Goal: Book appointment/travel/reservation

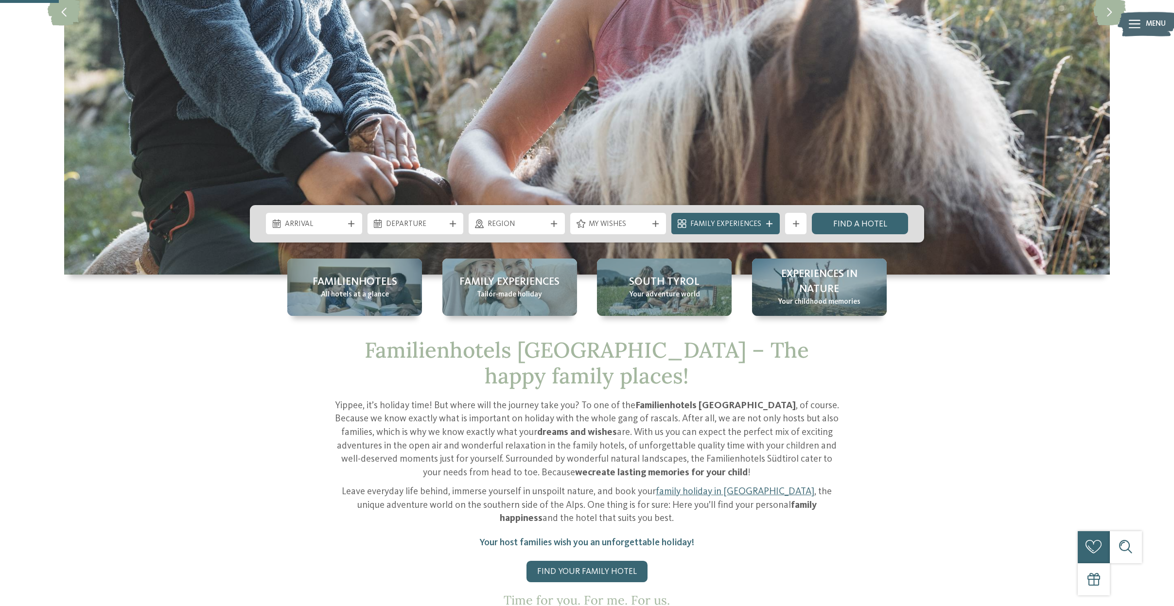
scroll to position [305, 0]
click at [327, 216] on div "Arrival" at bounding box center [314, 223] width 96 height 21
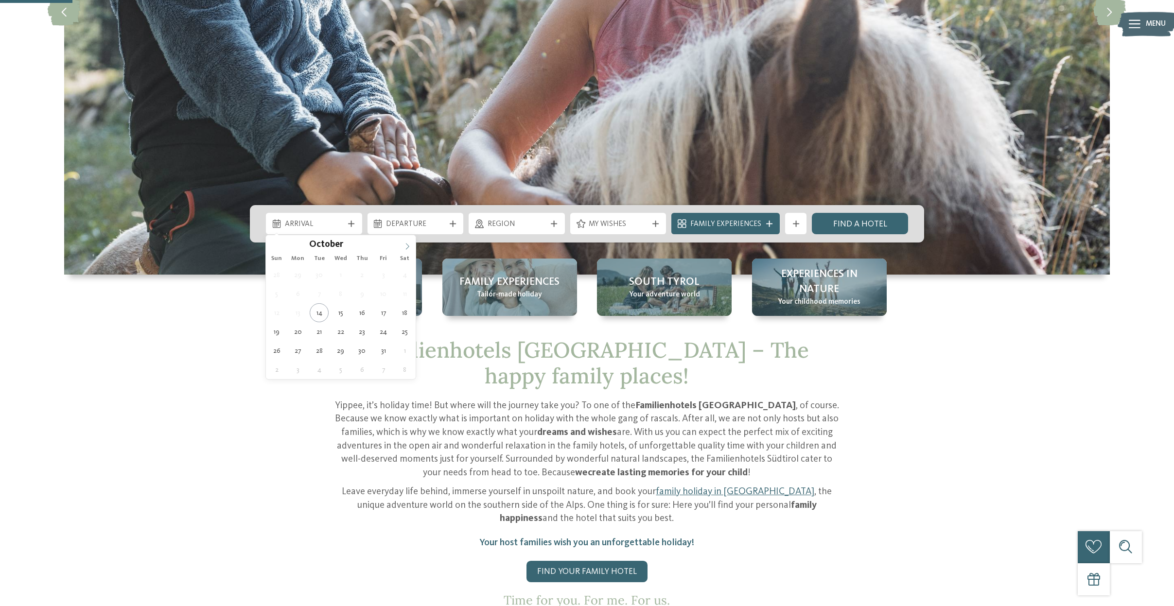
click at [409, 246] on icon at bounding box center [407, 246] width 3 height 6
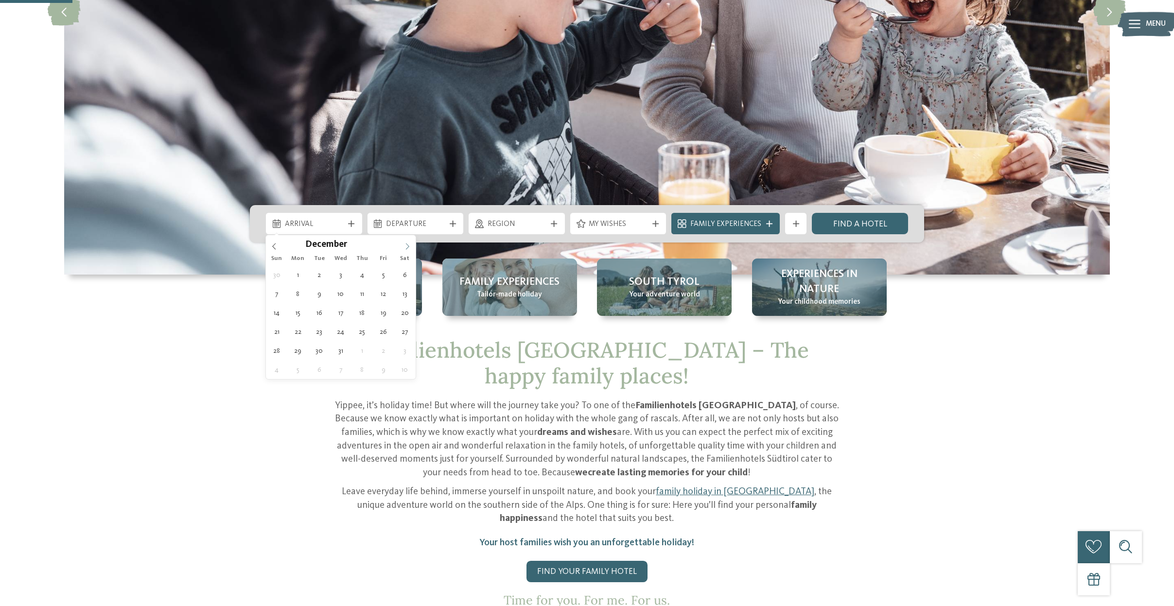
type input "****"
click at [409, 246] on icon at bounding box center [407, 246] width 3 height 6
click at [403, 248] on span at bounding box center [407, 243] width 17 height 17
click at [397, 247] on div "March ****" at bounding box center [341, 243] width 150 height 17
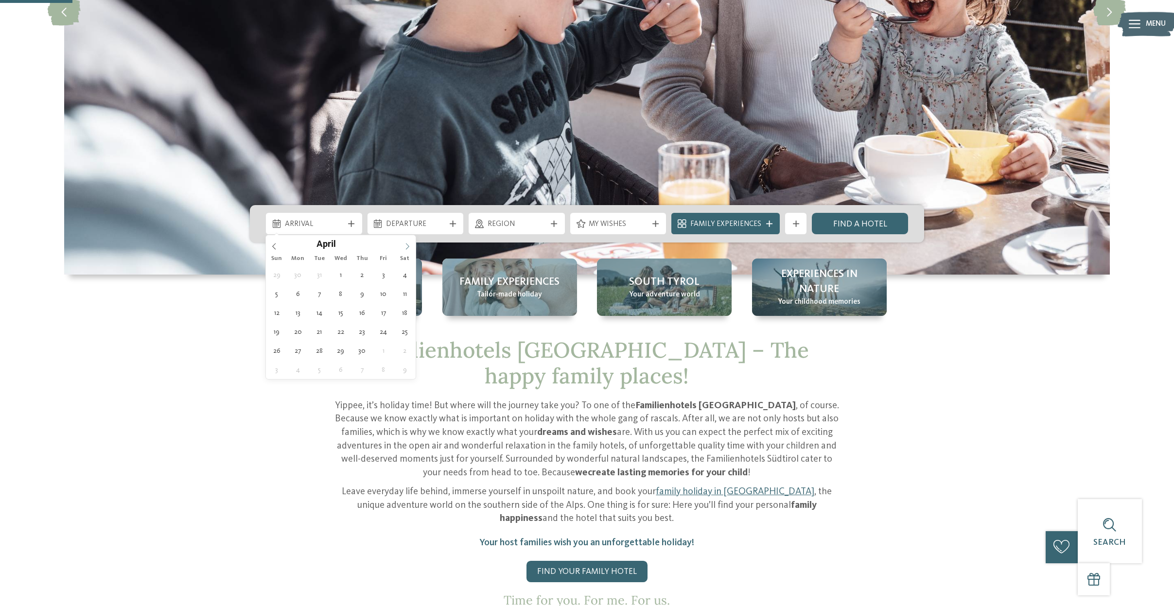
click at [402, 247] on span at bounding box center [407, 243] width 17 height 17
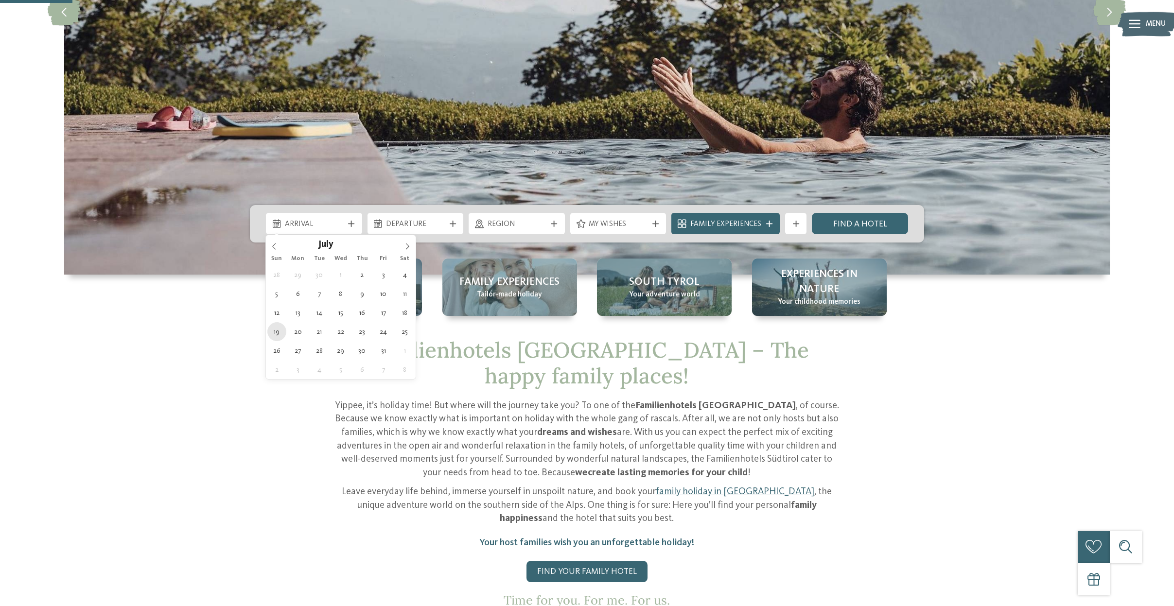
type div "[DATE]"
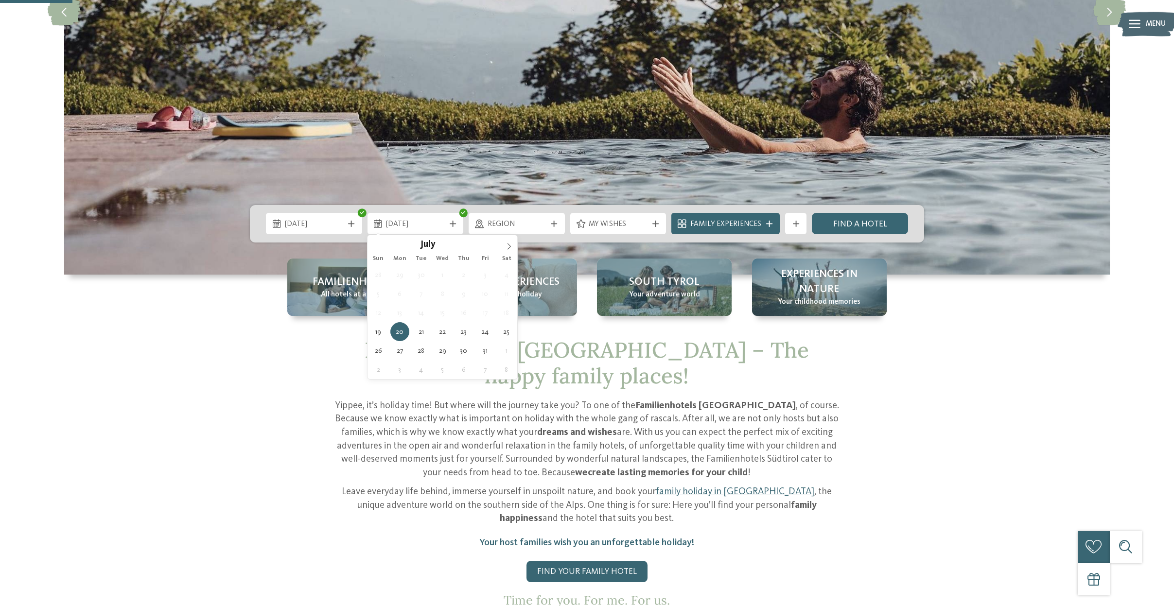
type input "****"
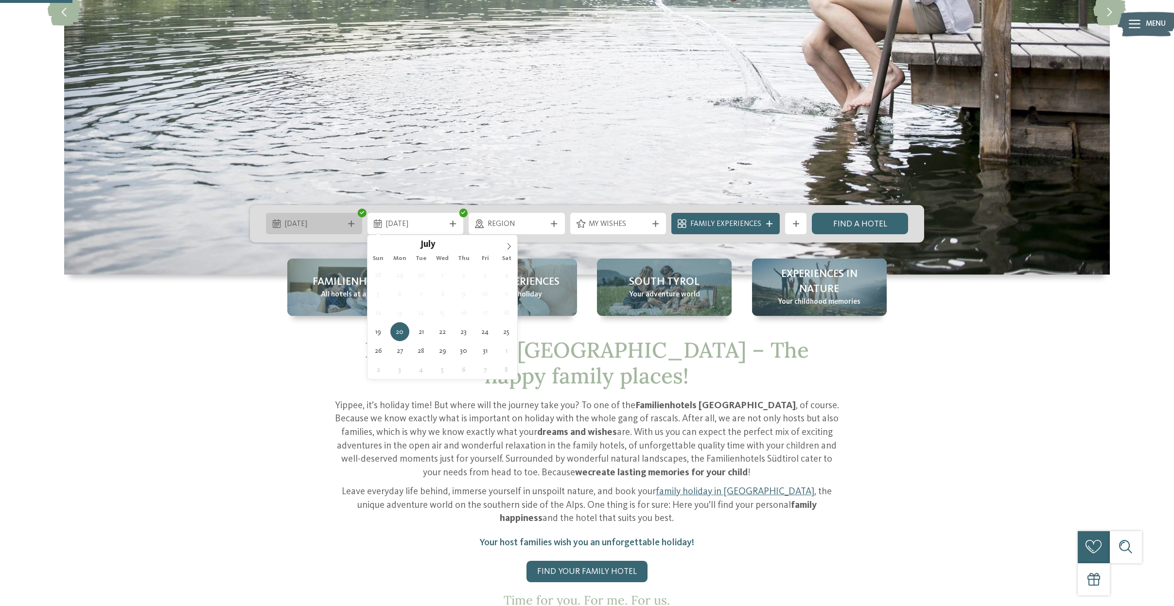
click at [324, 225] on span "[DATE]" at bounding box center [314, 224] width 59 height 11
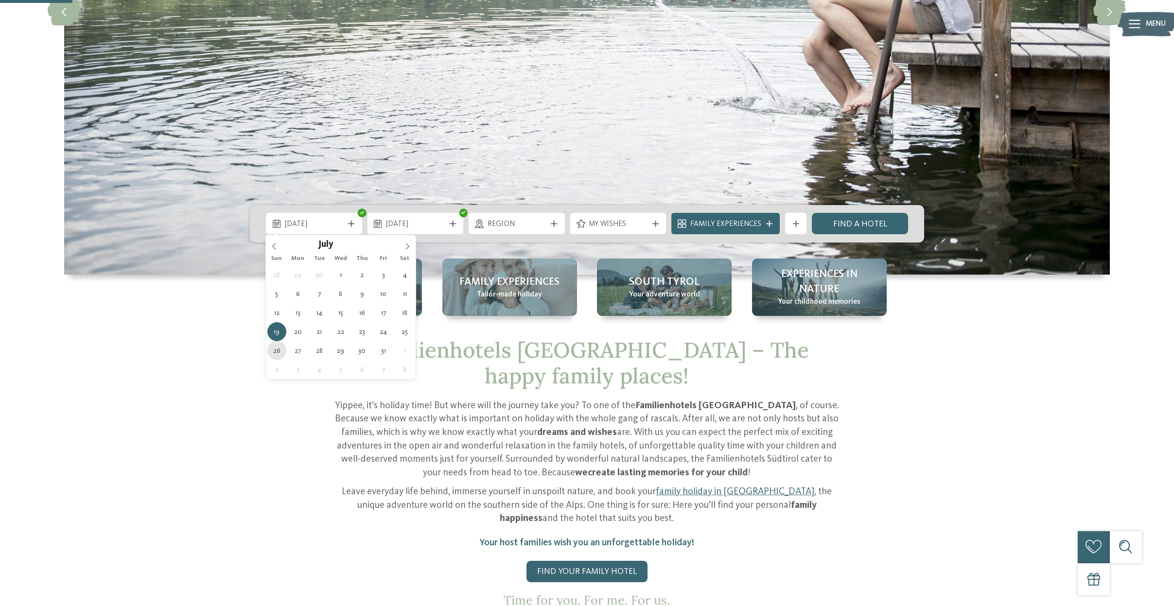
type div "[DATE]"
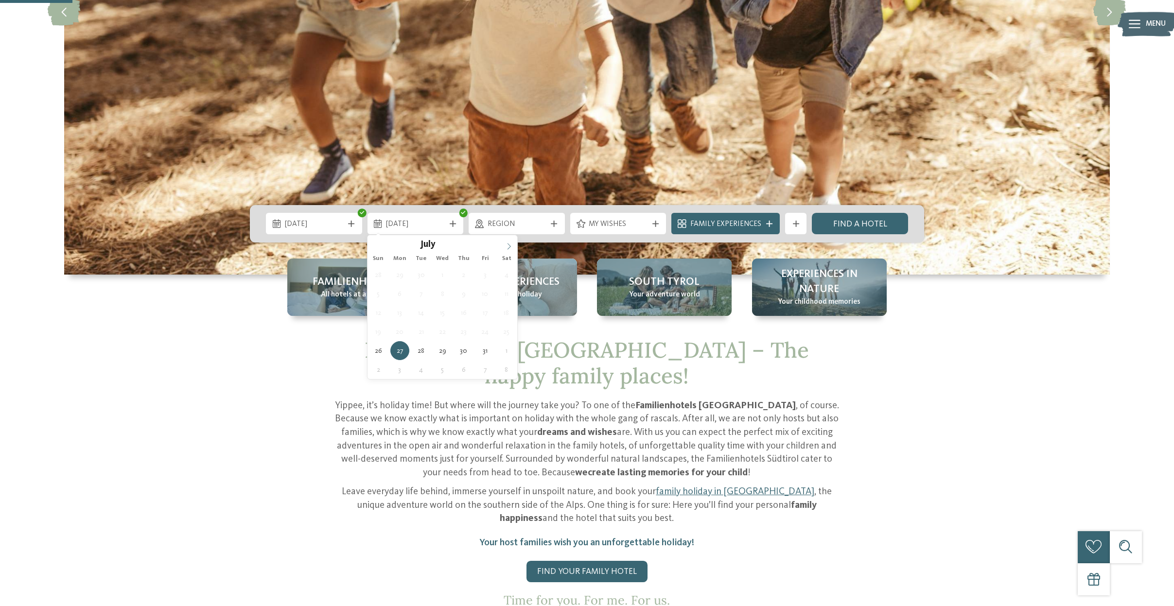
click at [510, 246] on icon at bounding box center [508, 246] width 7 height 7
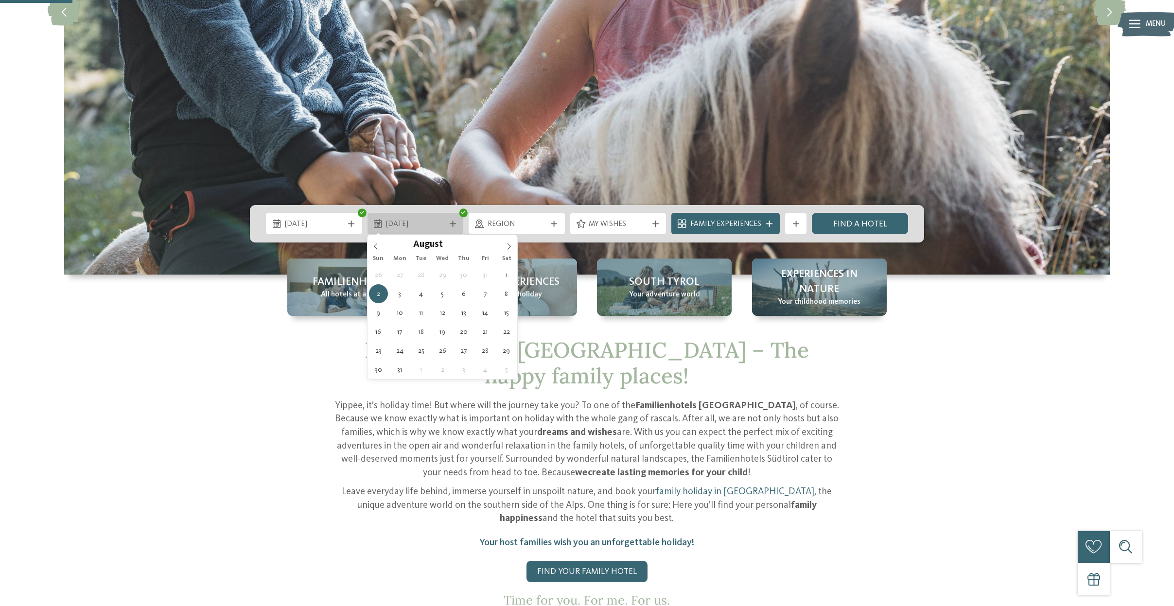
click at [405, 224] on span "[DATE]" at bounding box center [415, 224] width 59 height 11
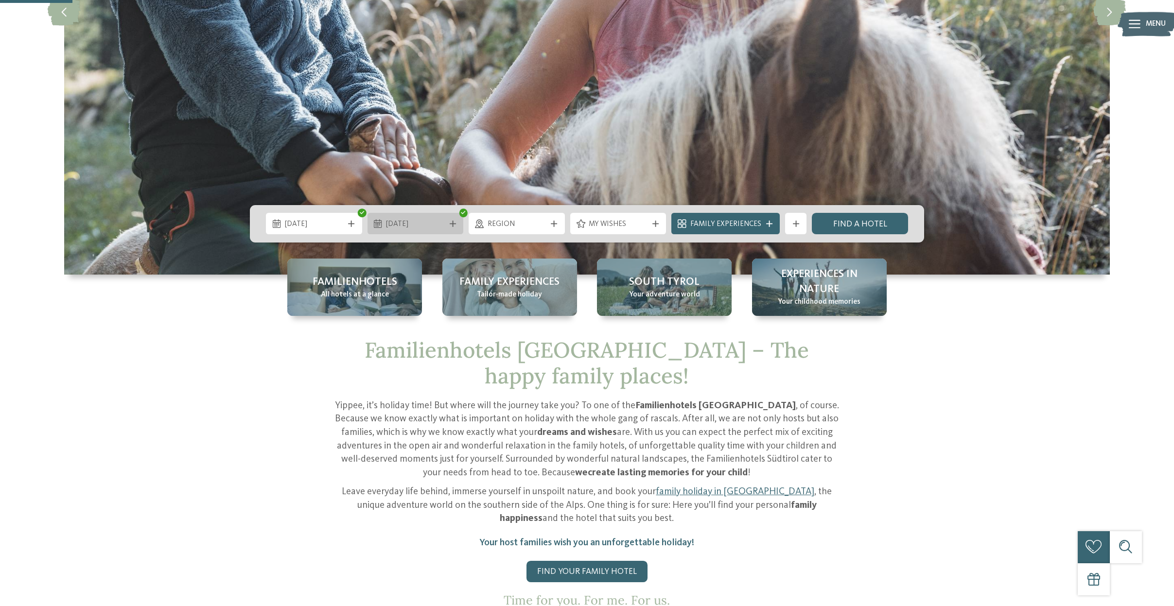
click at [409, 225] on span "[DATE]" at bounding box center [415, 224] width 59 height 11
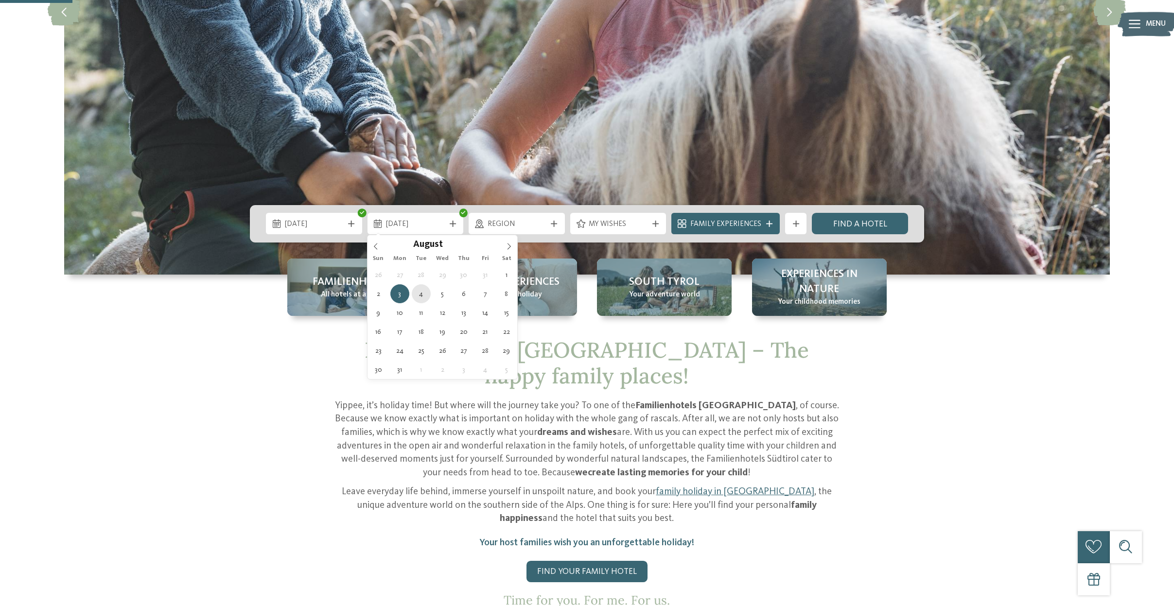
type div "[DATE]"
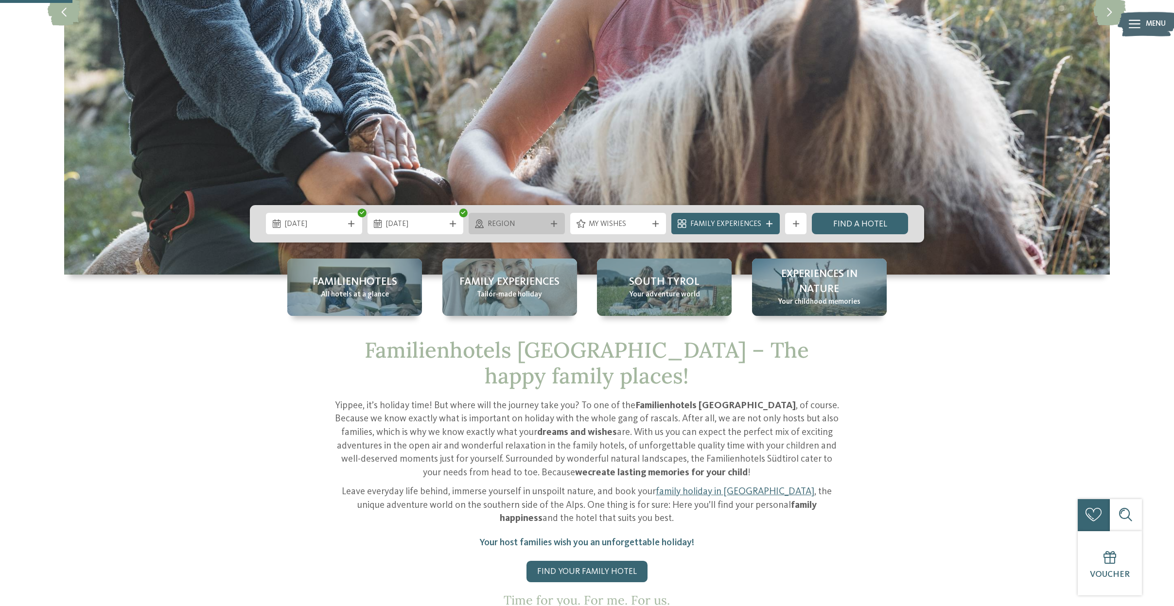
click at [533, 234] on div "Region" at bounding box center [516, 223] width 96 height 21
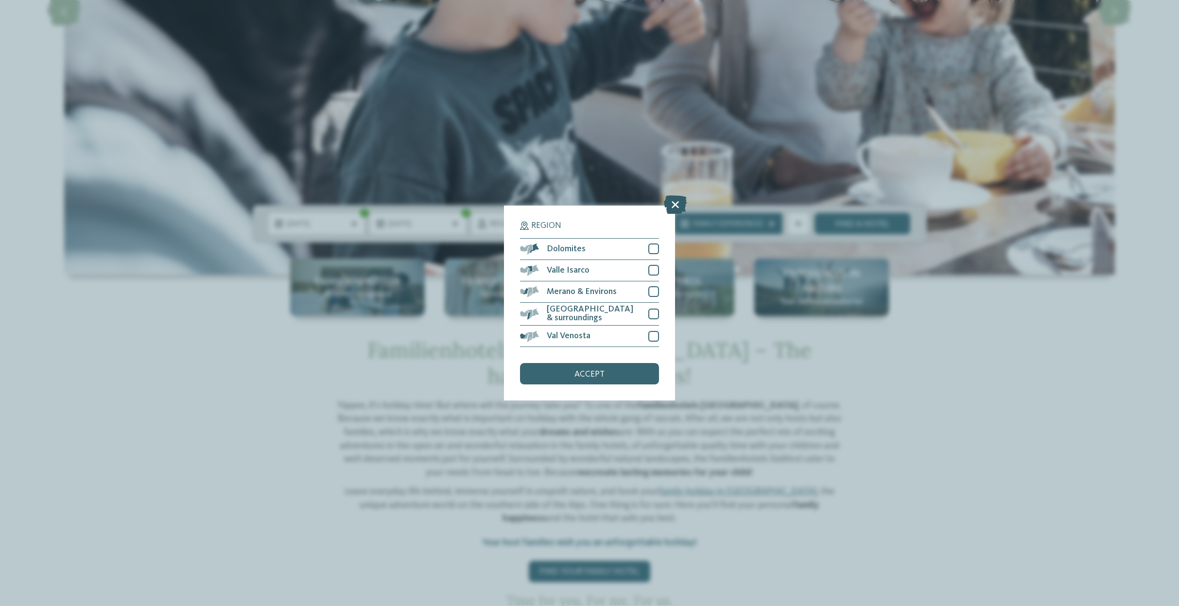
click at [680, 195] on icon at bounding box center [675, 204] width 23 height 18
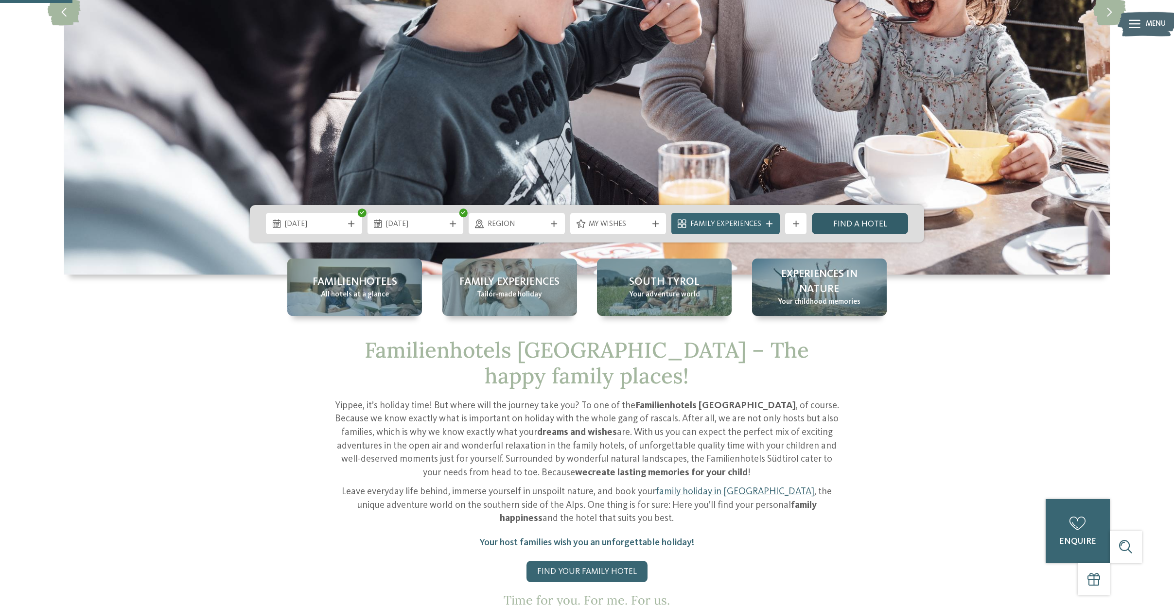
click at [857, 222] on link "Find a hotel" at bounding box center [860, 223] width 96 height 21
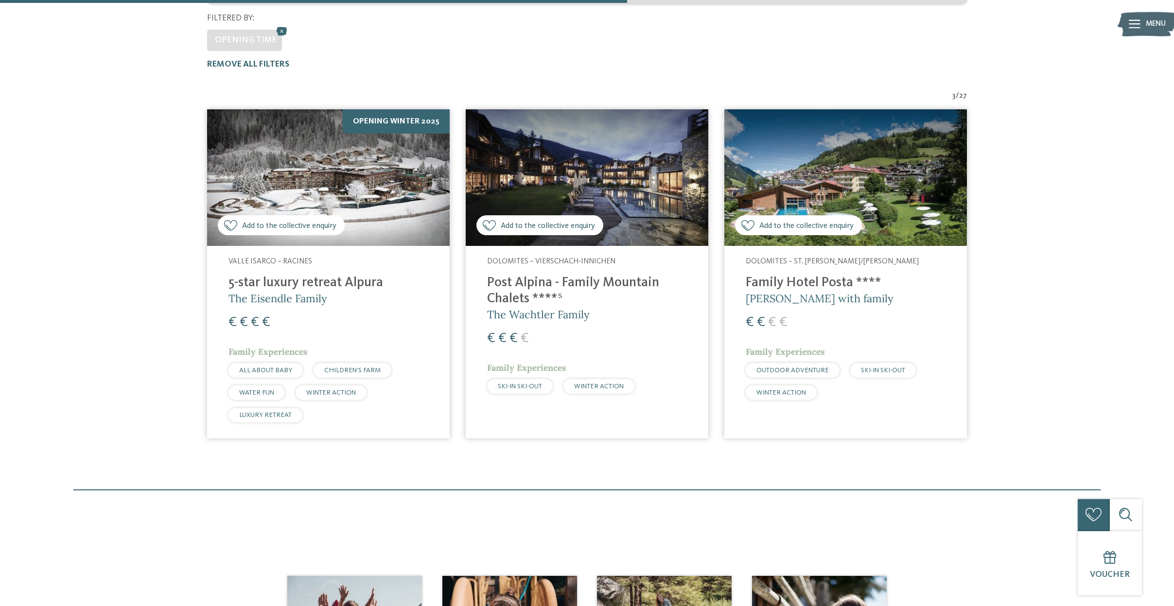
scroll to position [306, 0]
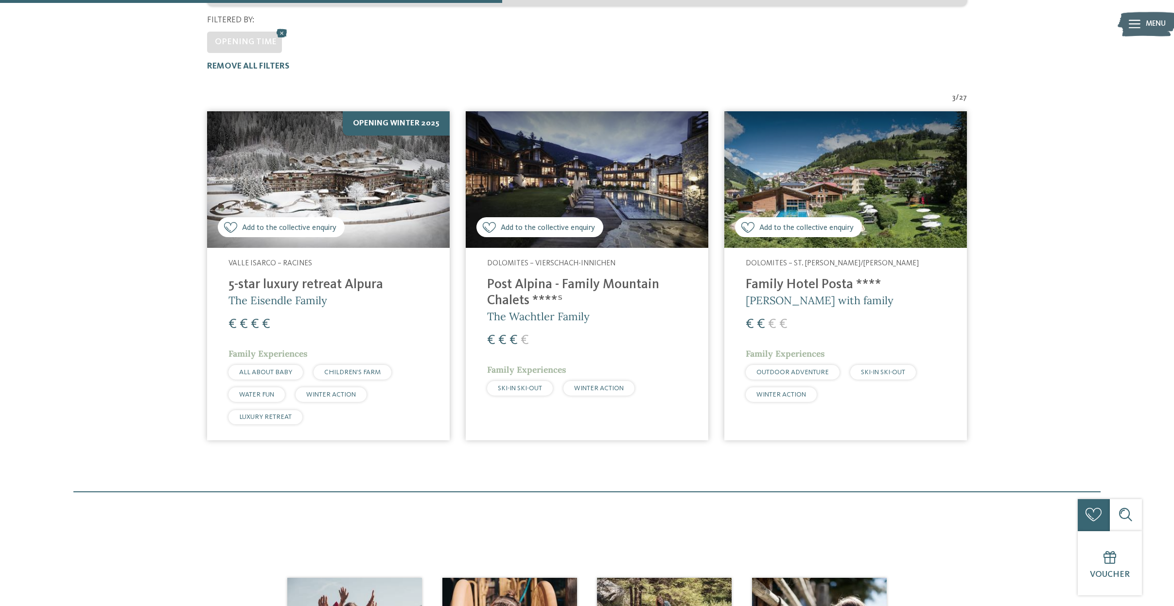
click at [336, 277] on h4 "5-star luxury retreat Alpura" at bounding box center [328, 285] width 200 height 16
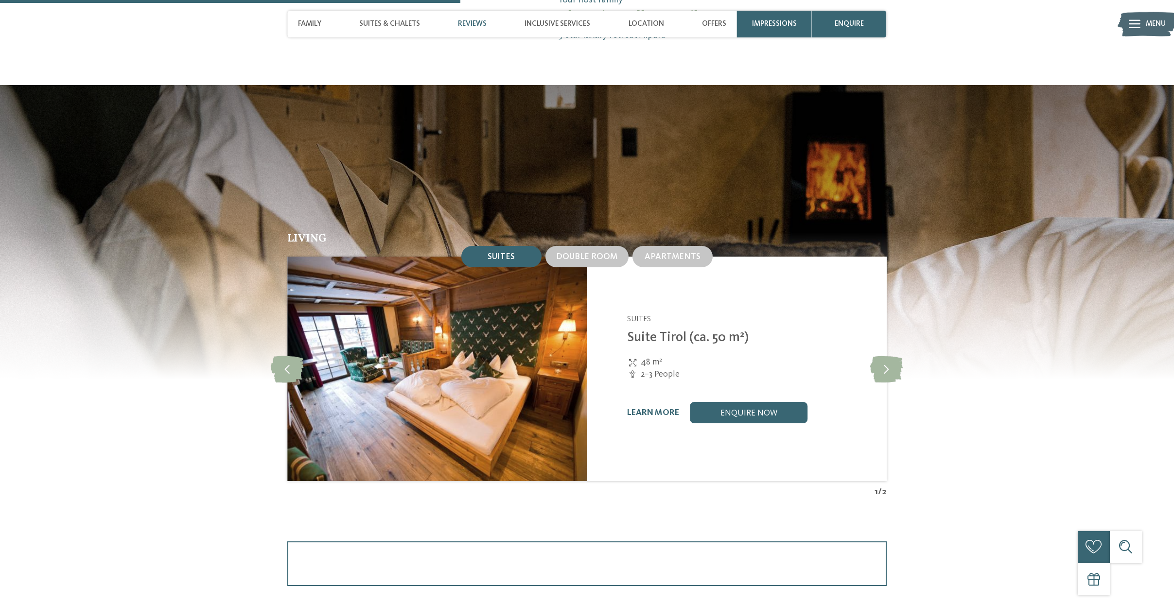
scroll to position [1246, 0]
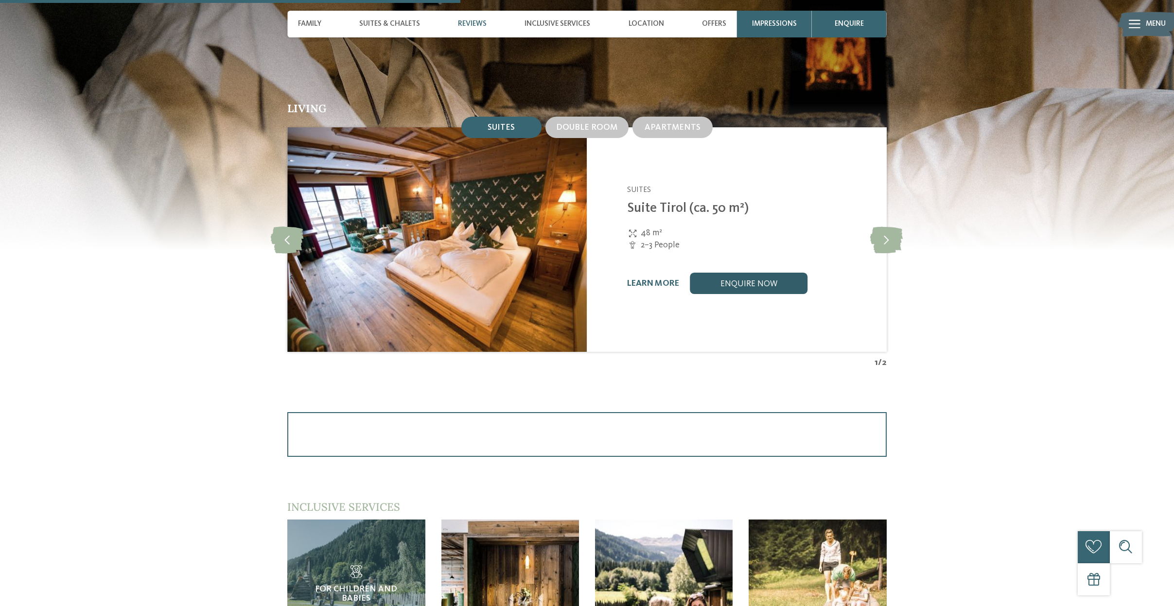
click at [762, 273] on link "enquire now" at bounding box center [749, 283] width 118 height 21
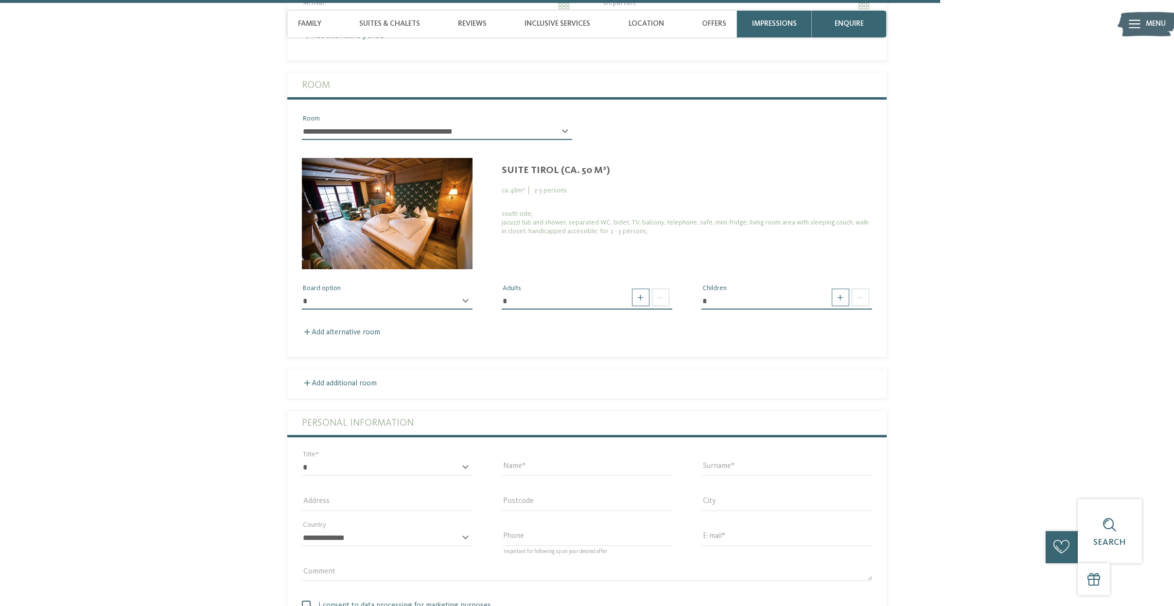
scroll to position [2729, 0]
select select "*"
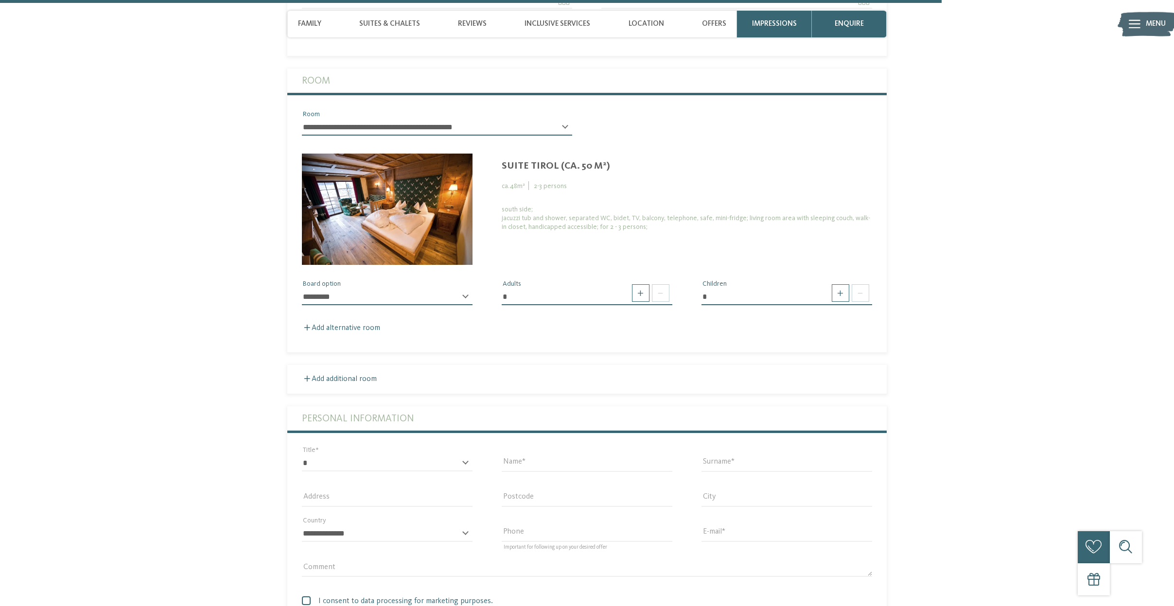
scroll to position [2733, 0]
click at [833, 284] on span at bounding box center [839, 292] width 17 height 17
type input "*"
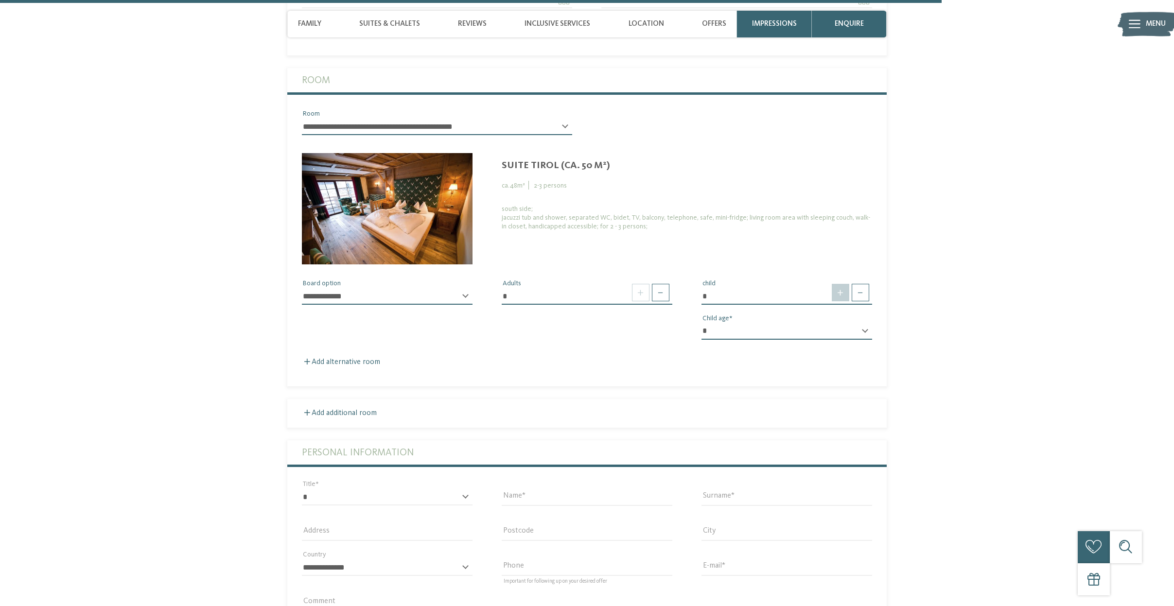
click at [839, 284] on span at bounding box center [839, 292] width 17 height 17
select select "*"
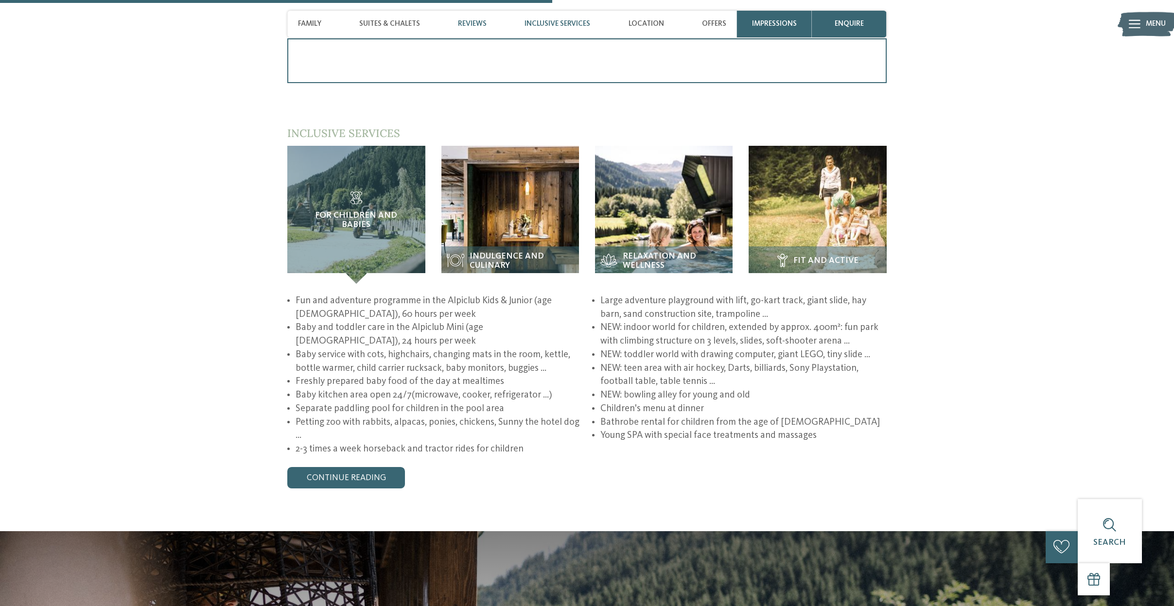
scroll to position [1619, 0]
